Goal: Transaction & Acquisition: Purchase product/service

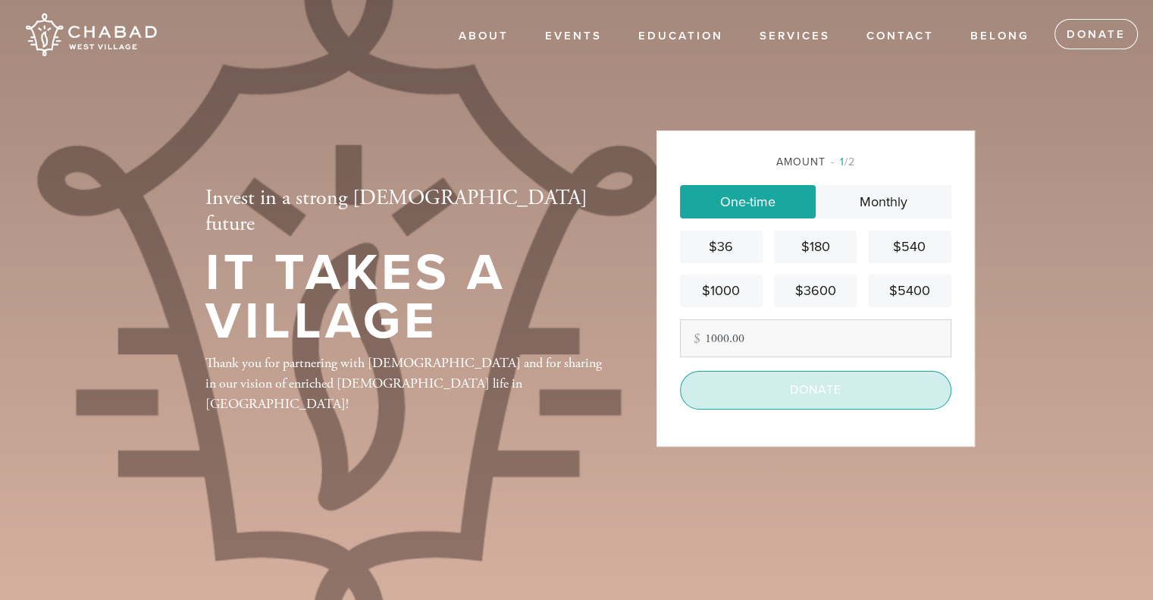
type input "1000.00"
click at [835, 400] on input "Donate" at bounding box center [815, 390] width 271 height 38
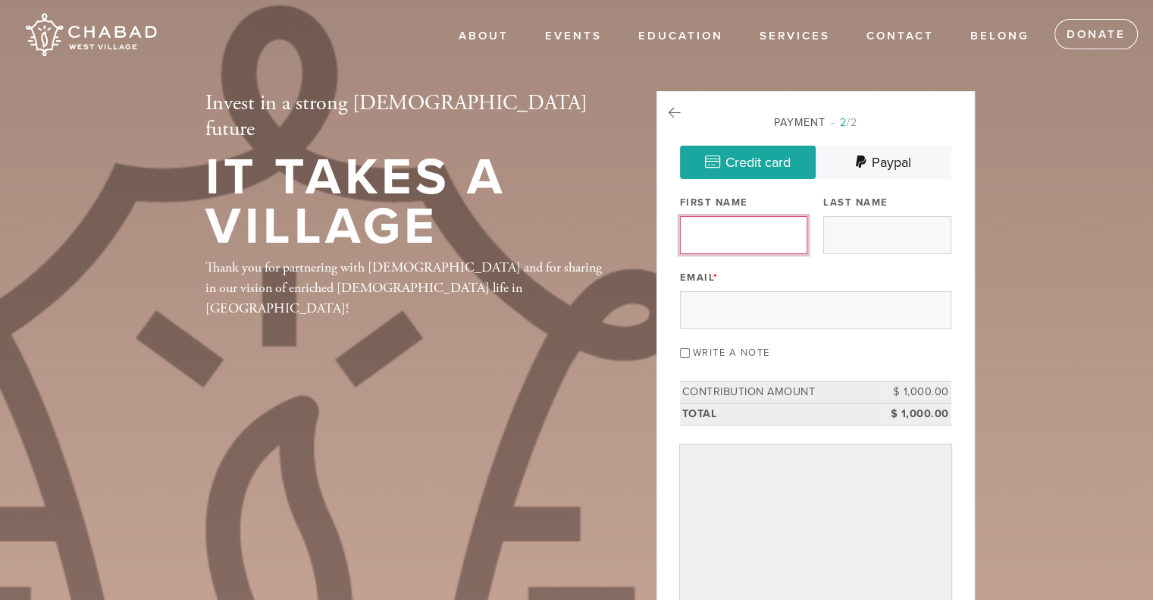
click at [760, 240] on input "First Name" at bounding box center [743, 235] width 127 height 38
type input "Toby"
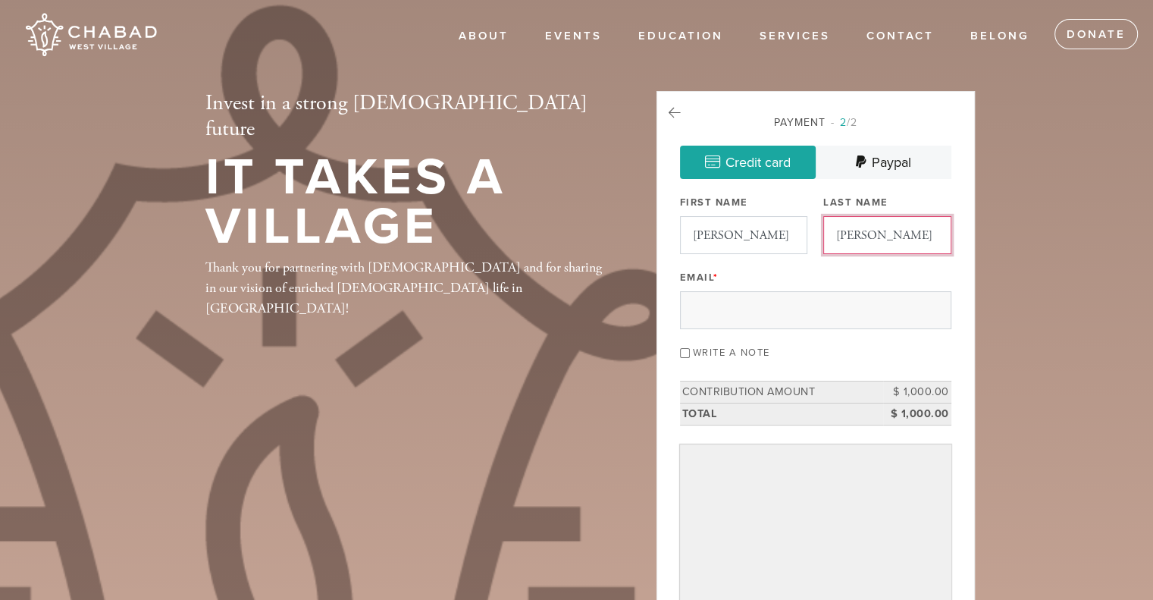
type input "Kronick"
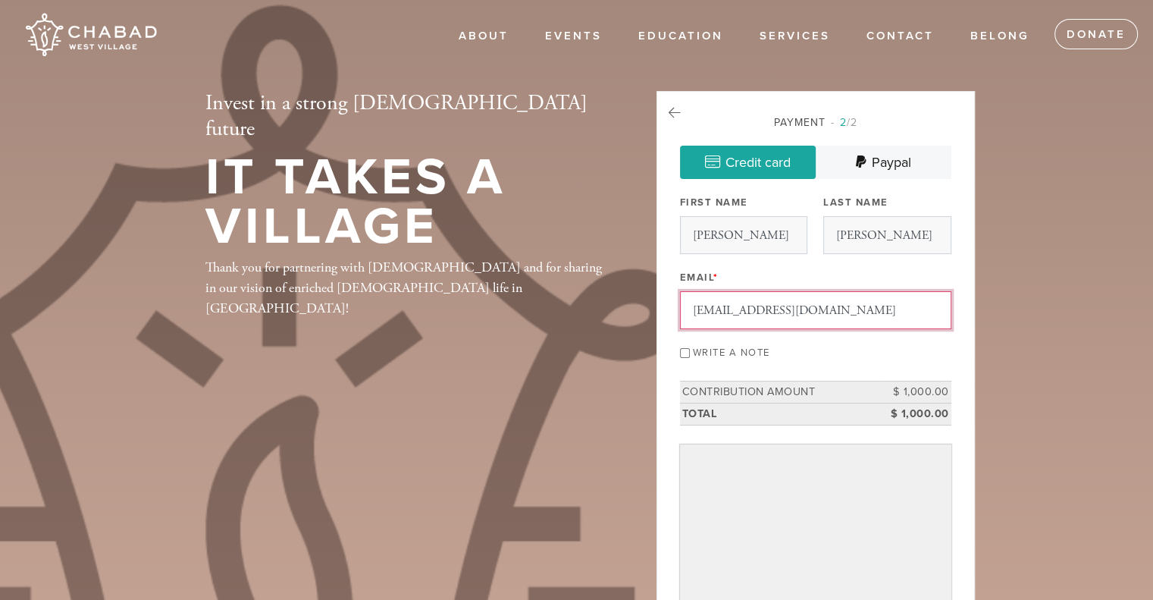
type input "retiring212@gmail.com"
click at [682, 355] on input "Write a note" at bounding box center [685, 353] width 10 height 10
checkbox input "true"
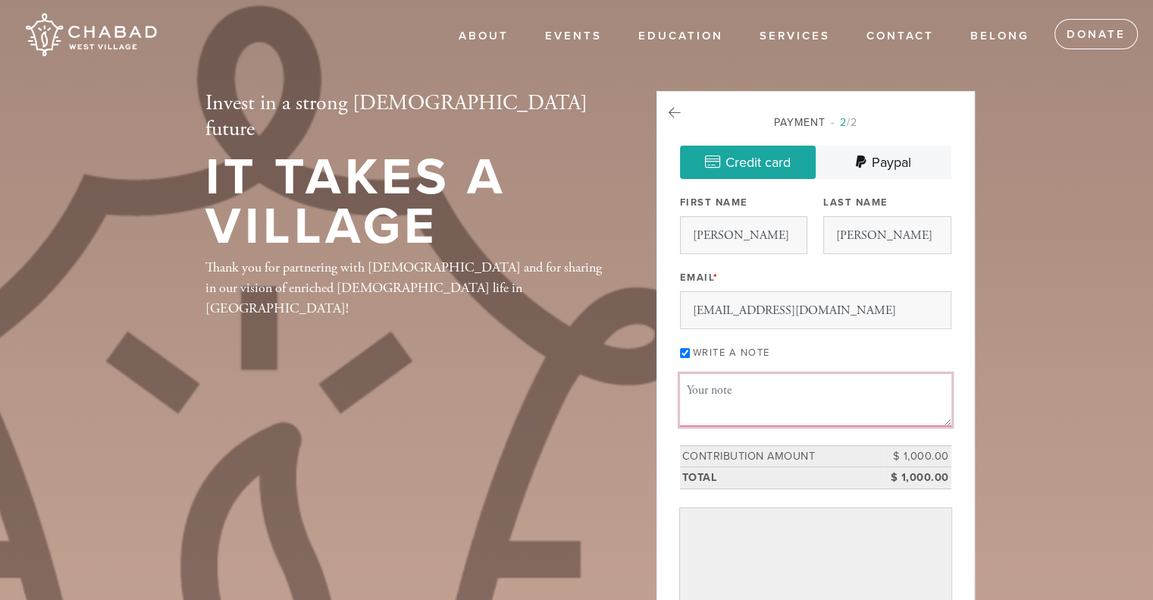
click at [725, 387] on textarea "Message or dedication" at bounding box center [815, 400] width 271 height 52
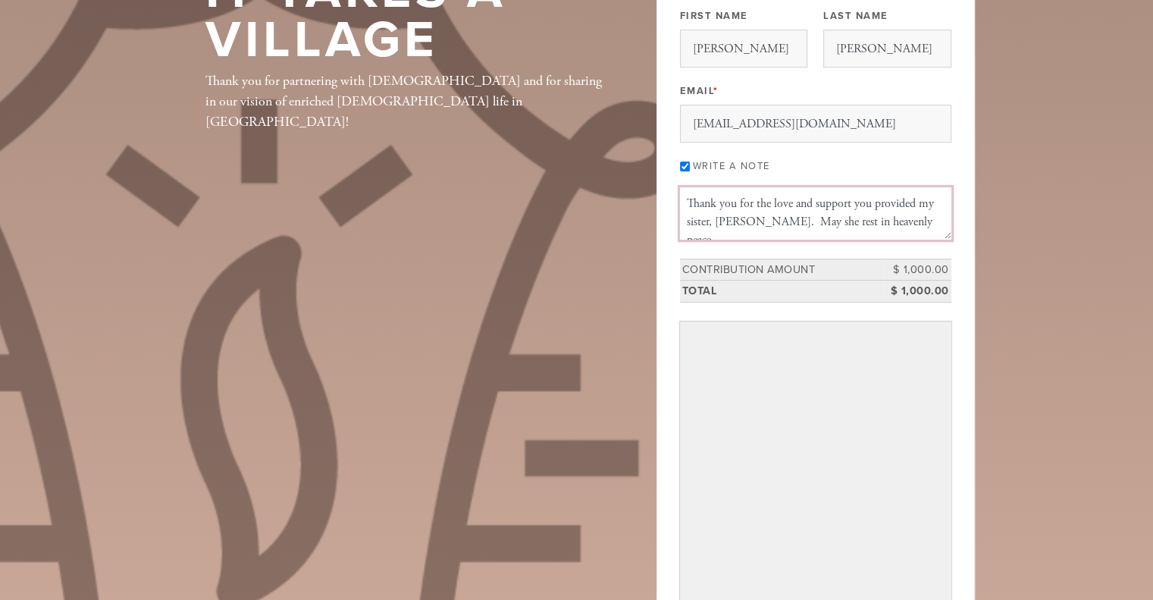
scroll to position [227, 0]
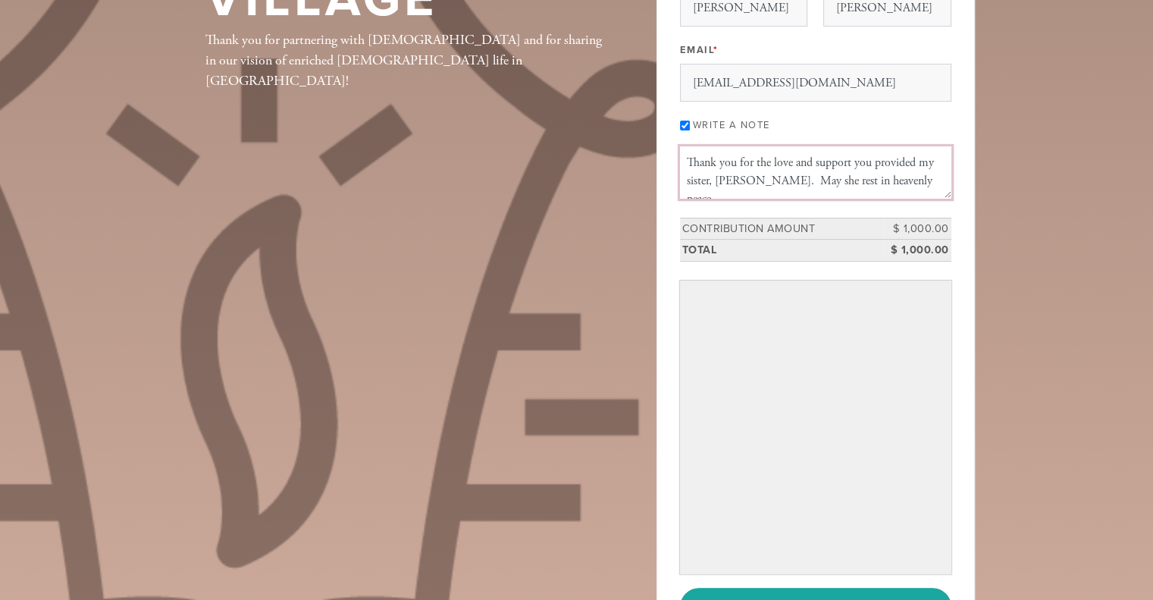
type textarea "Thank you for the love and support you provided my sister, Sandra Indig. May sh…"
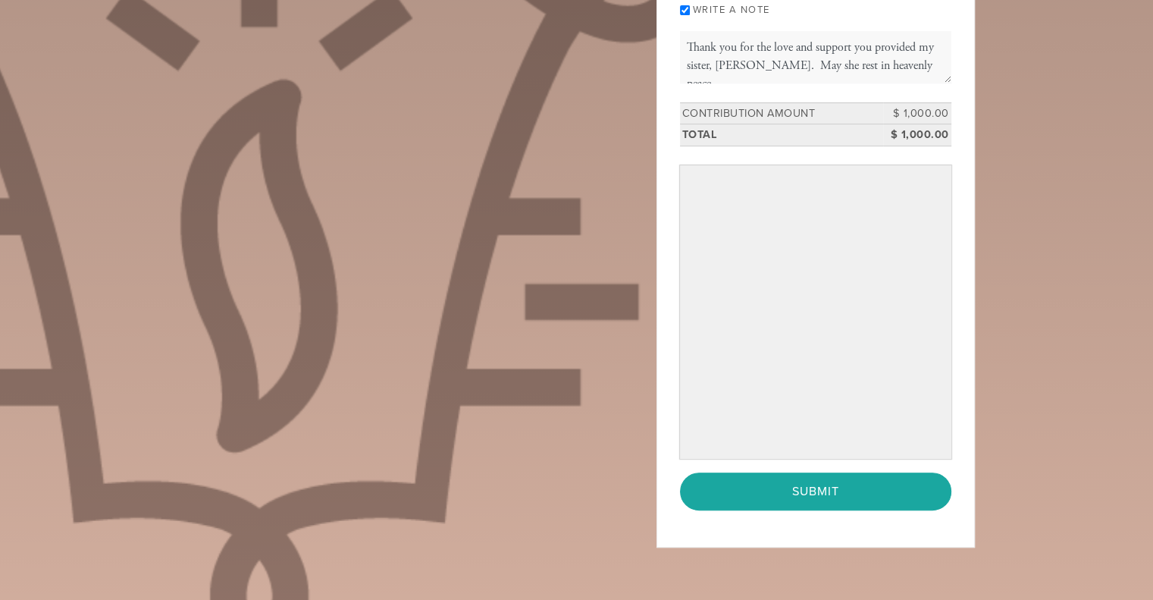
scroll to position [379, 0]
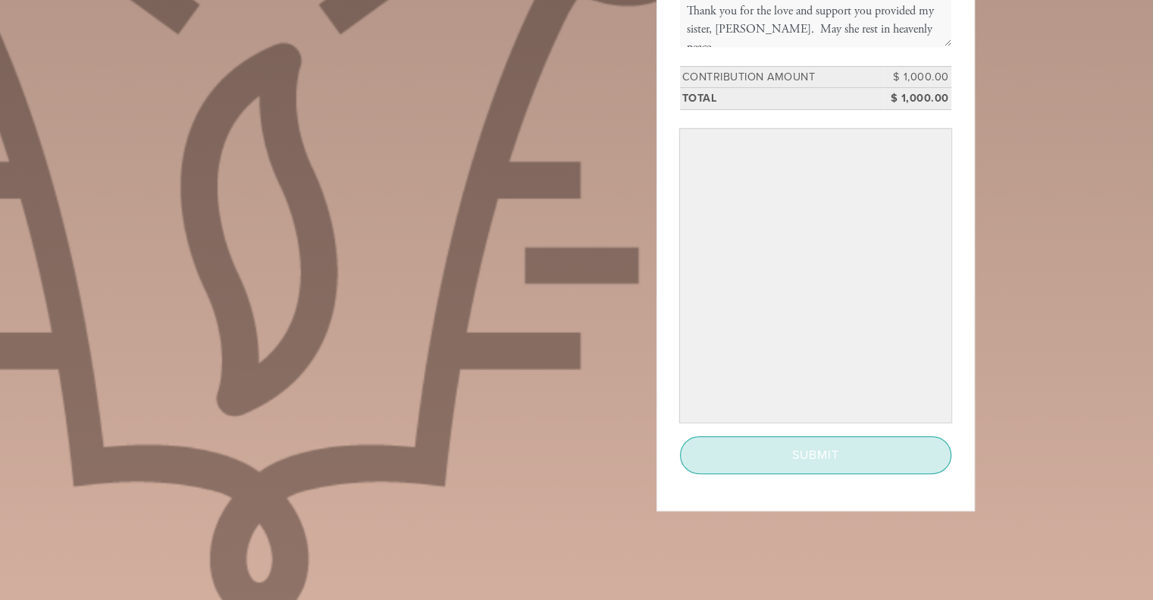
click at [815, 453] on input "Submit" at bounding box center [815, 455] width 271 height 38
